Goal: Transaction & Acquisition: Purchase product/service

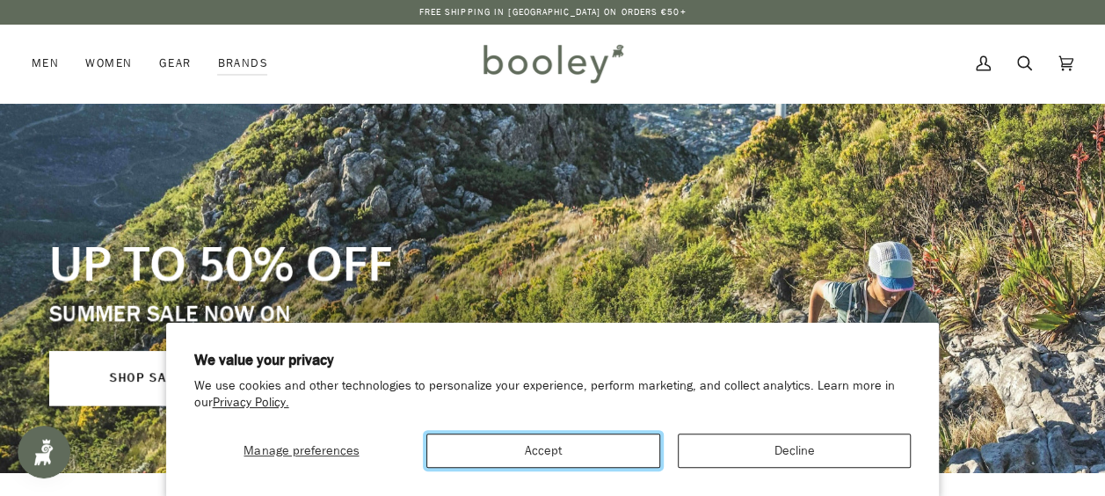
click at [611, 456] on button "Accept" at bounding box center [544, 451] width 234 height 34
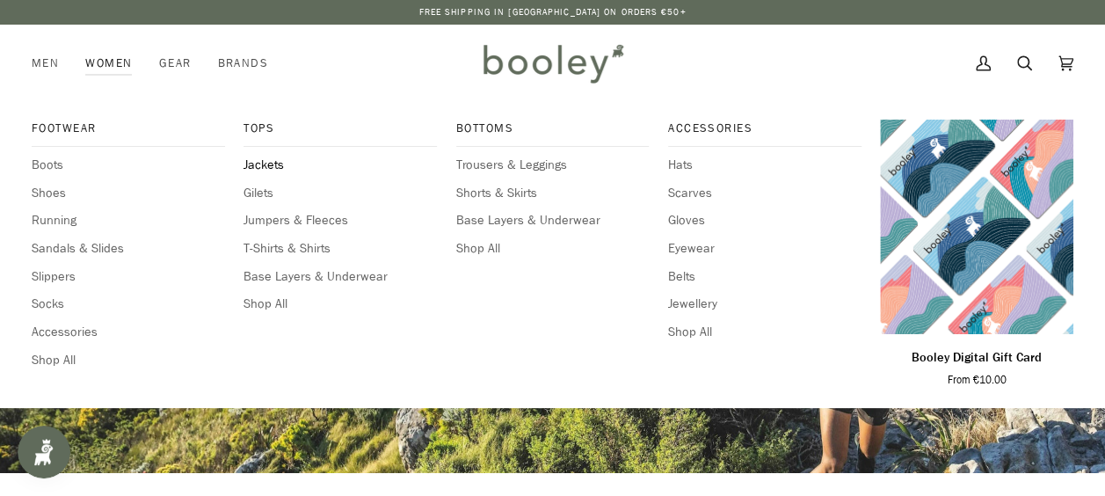
click at [253, 163] on span "Jackets" at bounding box center [340, 165] width 193 height 19
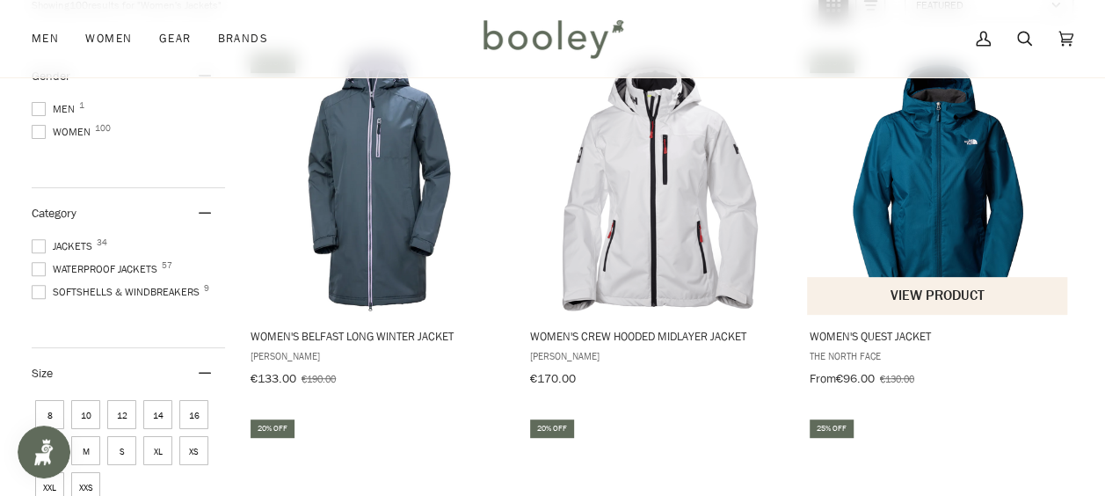
scroll to position [352, 0]
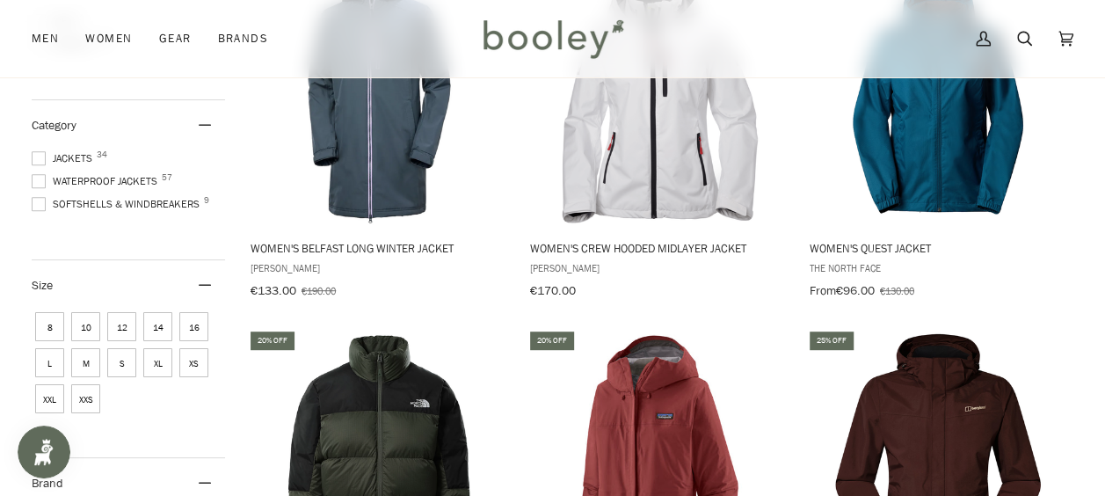
click at [36, 179] on span at bounding box center [39, 181] width 14 height 14
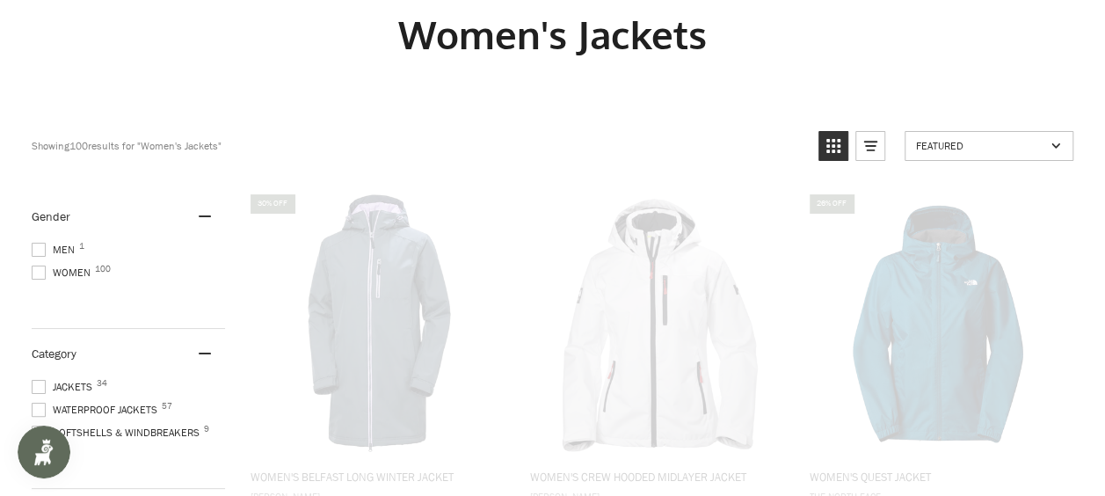
scroll to position [11, 0]
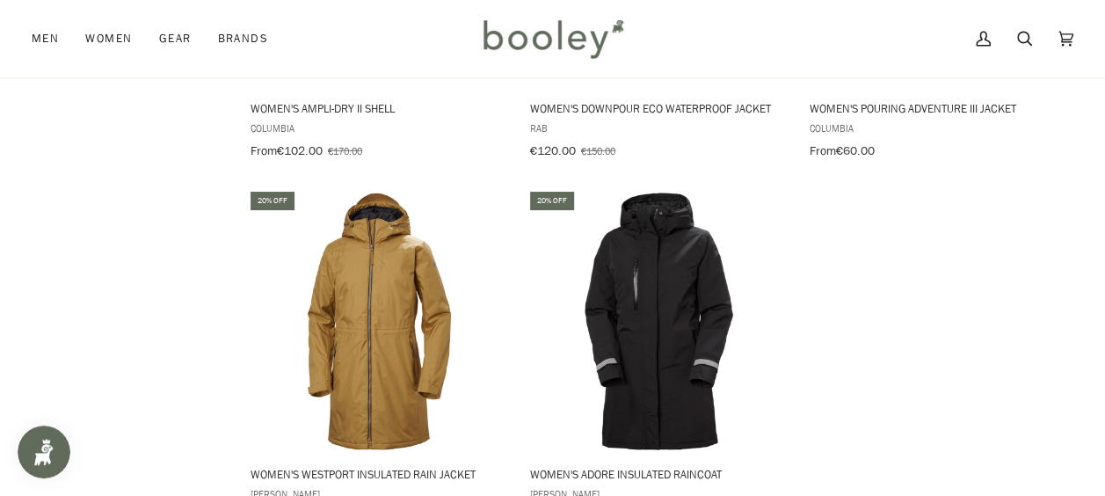
scroll to position [2515, 0]
